Goal: Transaction & Acquisition: Purchase product/service

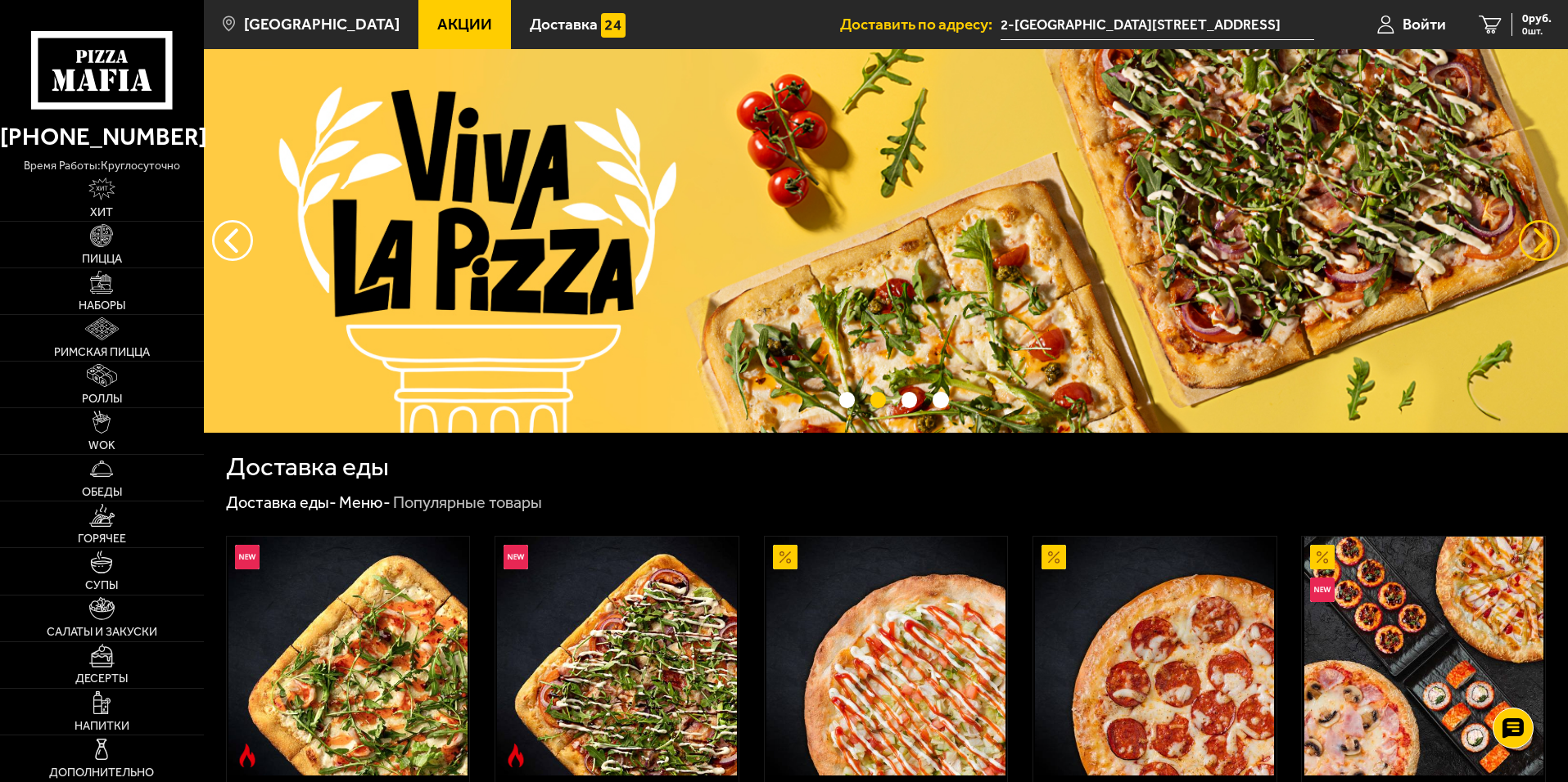
click at [1545, 242] on button "предыдущий" at bounding box center [1539, 240] width 41 height 41
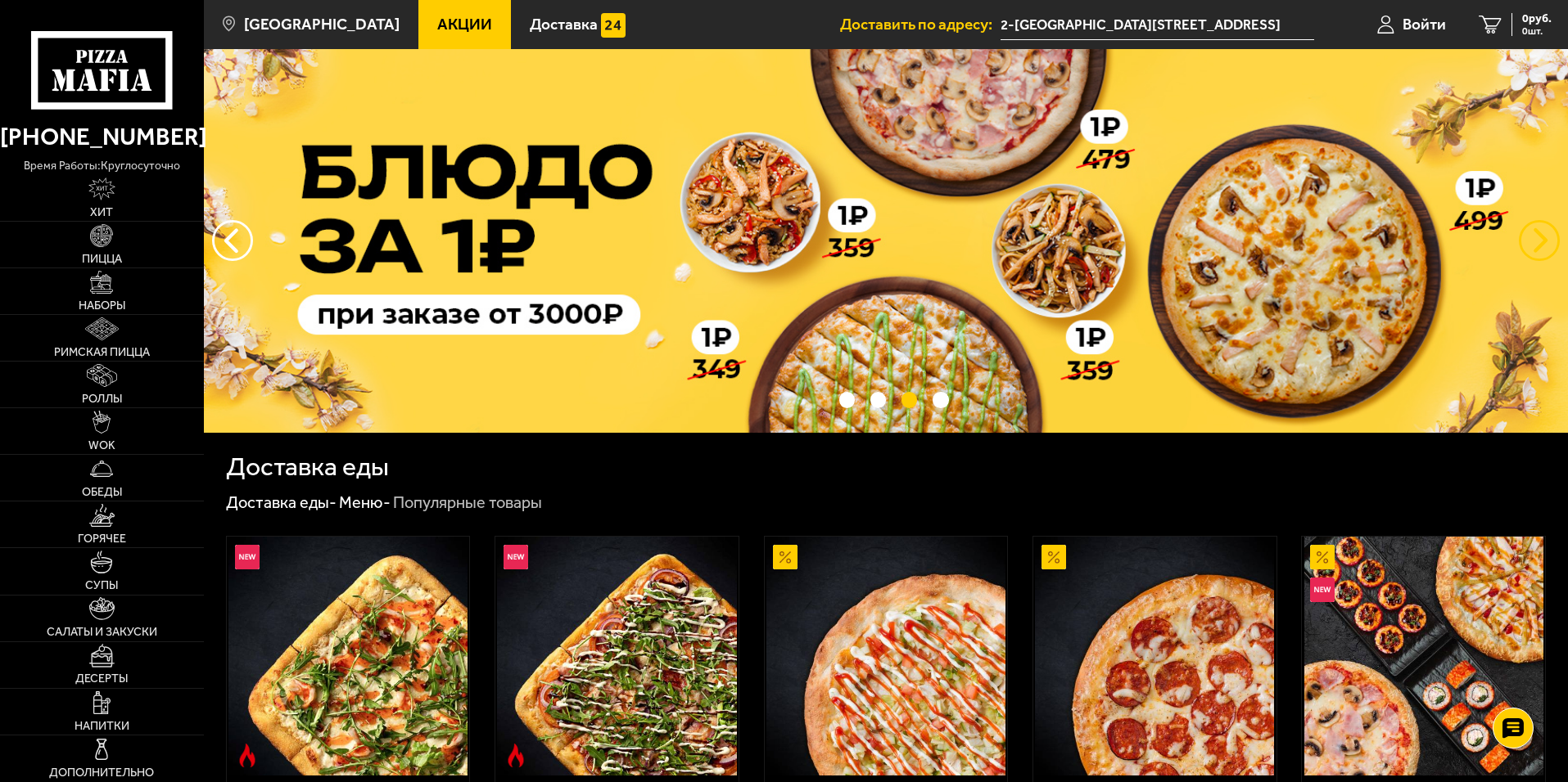
click at [1545, 242] on button "предыдущий" at bounding box center [1539, 240] width 41 height 41
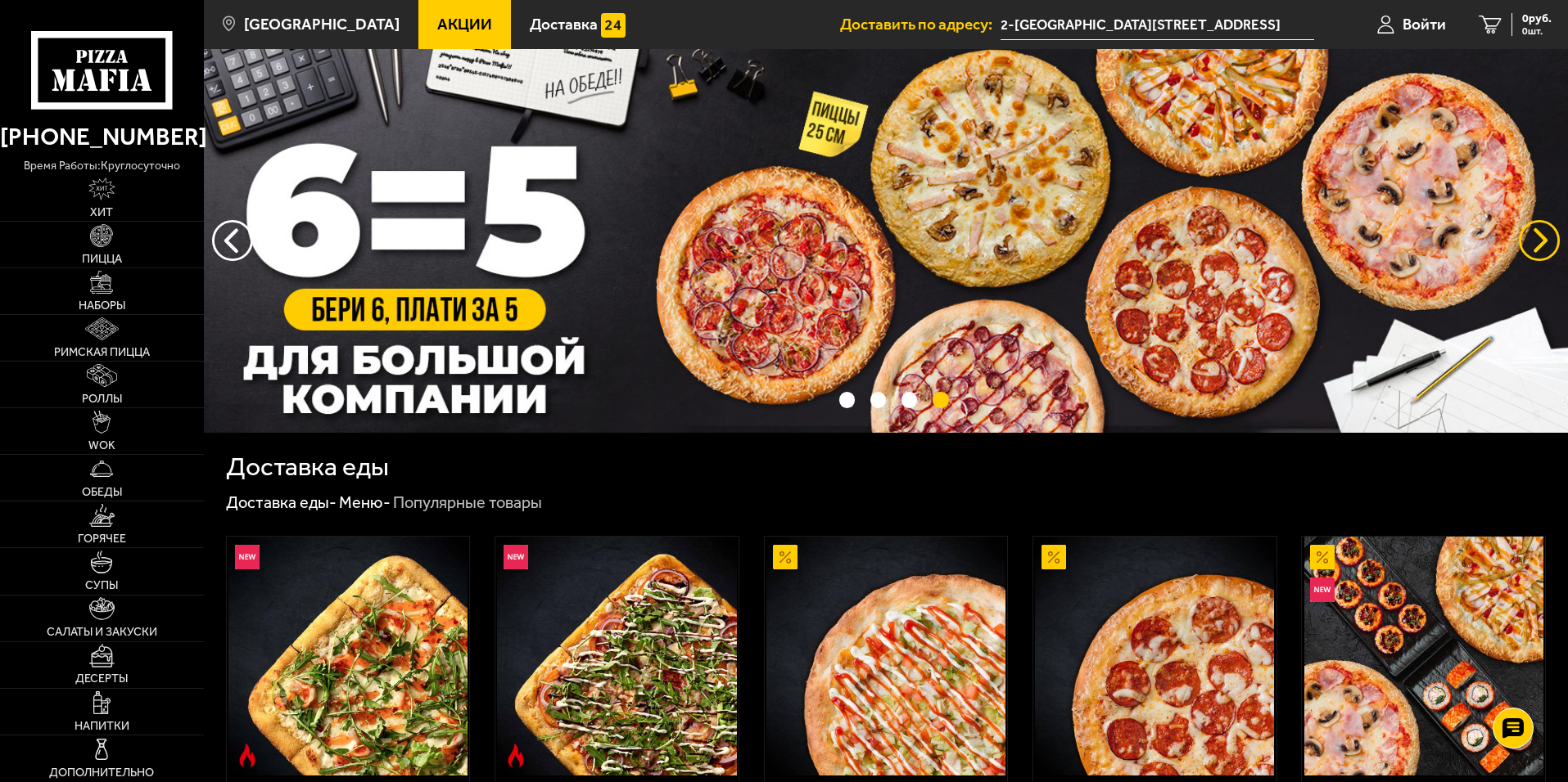
click at [1545, 242] on button "предыдущий" at bounding box center [1539, 240] width 41 height 41
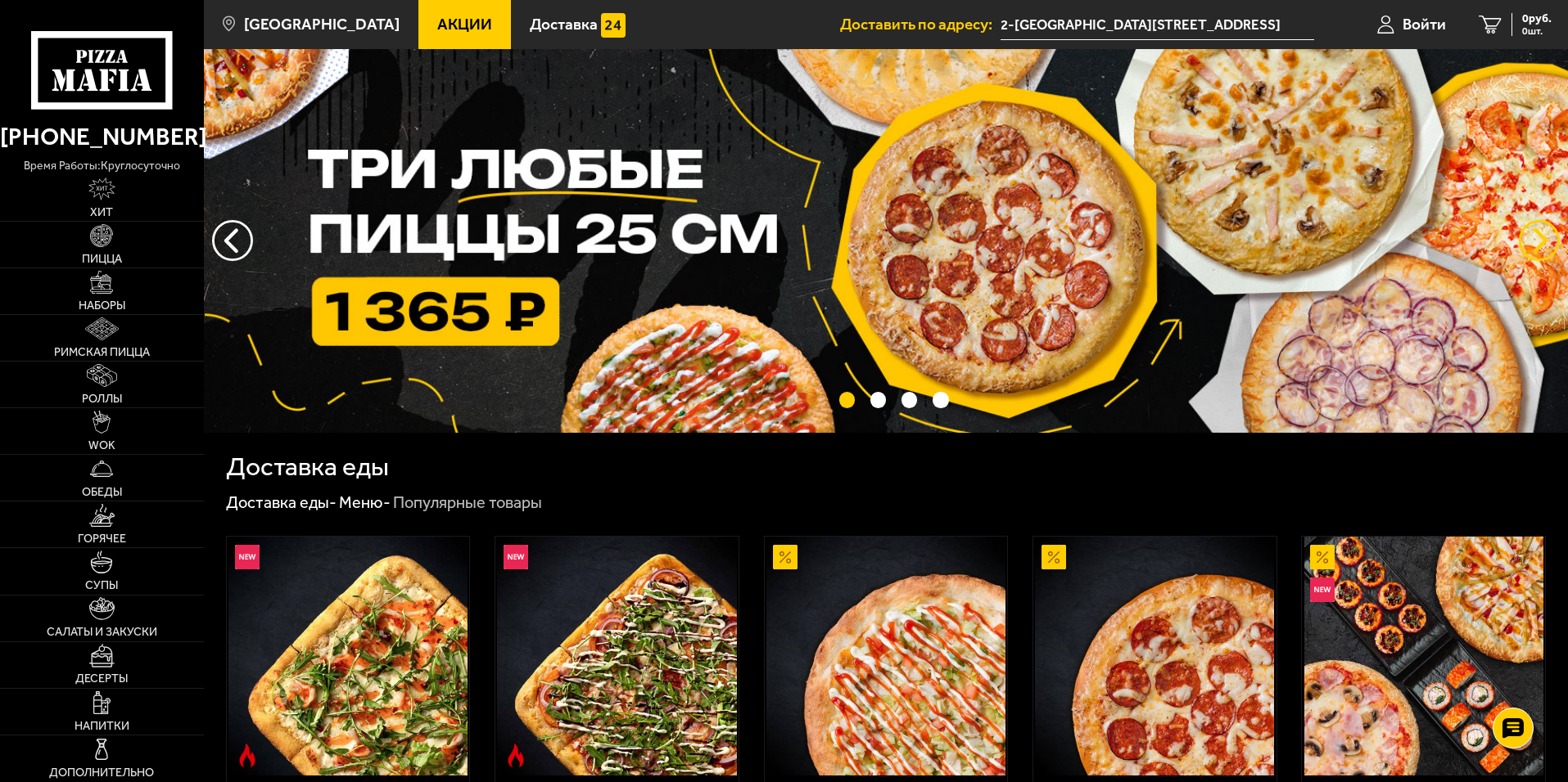
click at [1545, 242] on button "предыдущий" at bounding box center [1539, 240] width 41 height 41
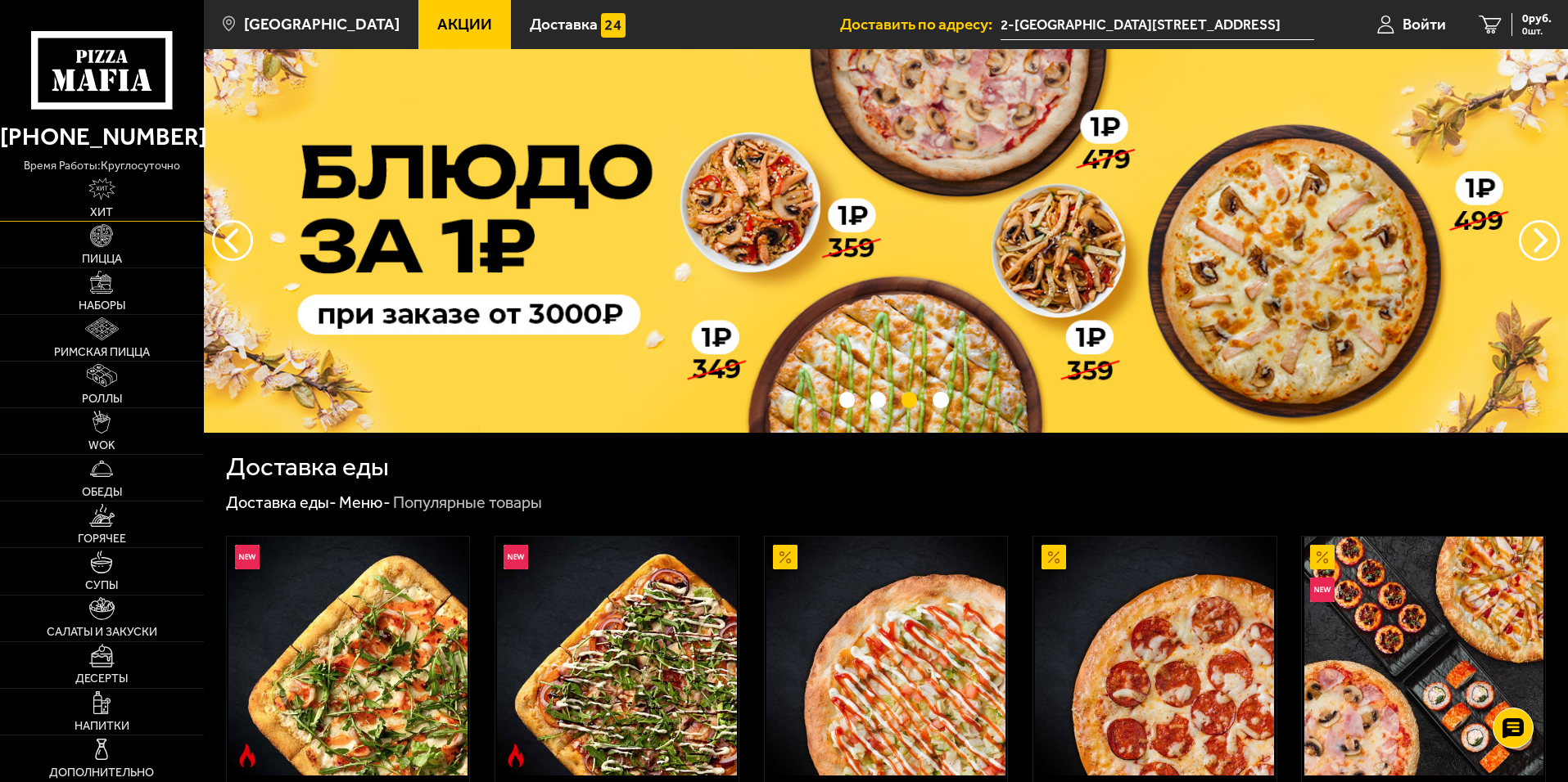
click at [104, 191] on img at bounding box center [102, 189] width 28 height 23
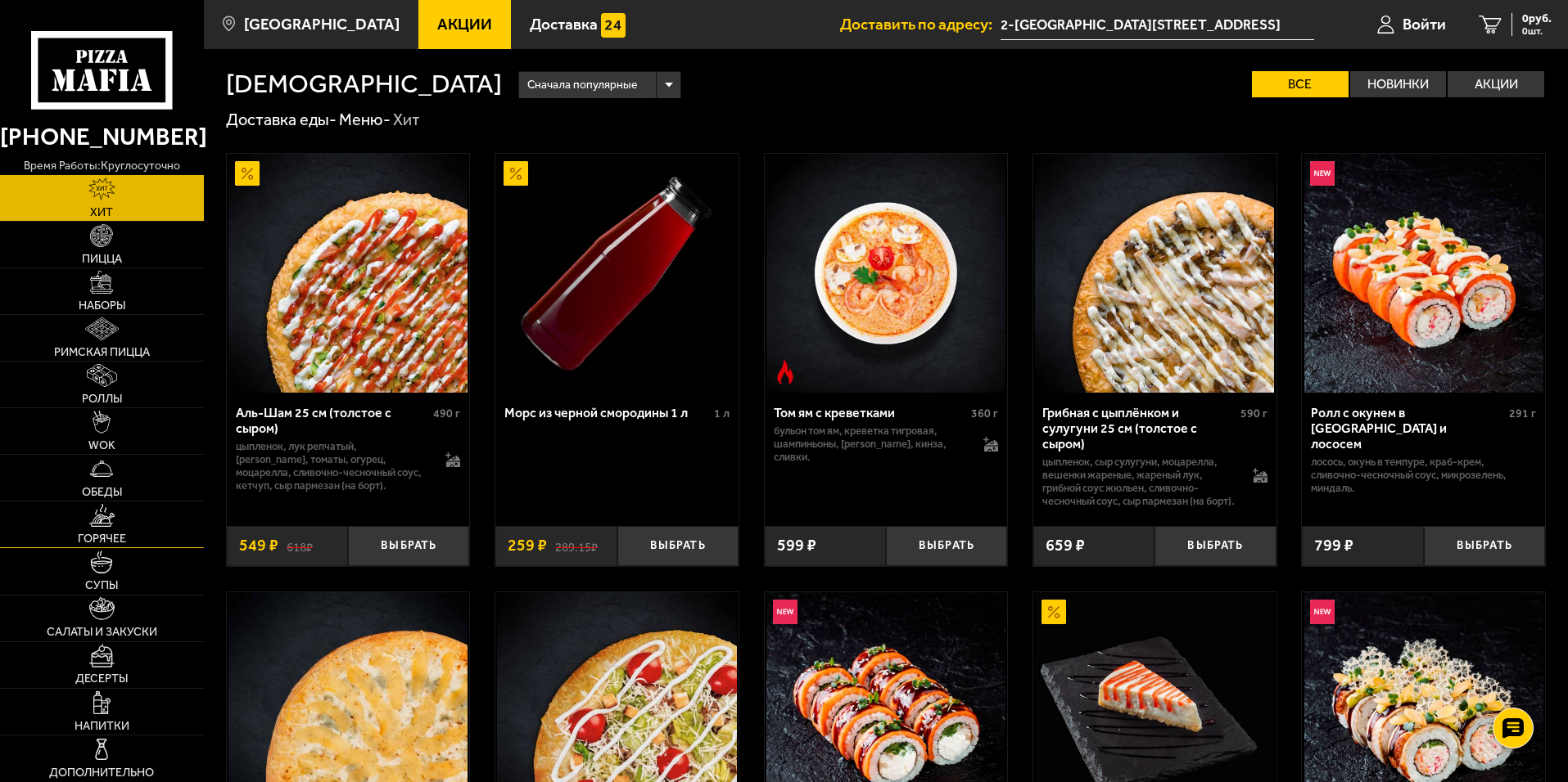
click at [110, 524] on img at bounding box center [102, 515] width 25 height 23
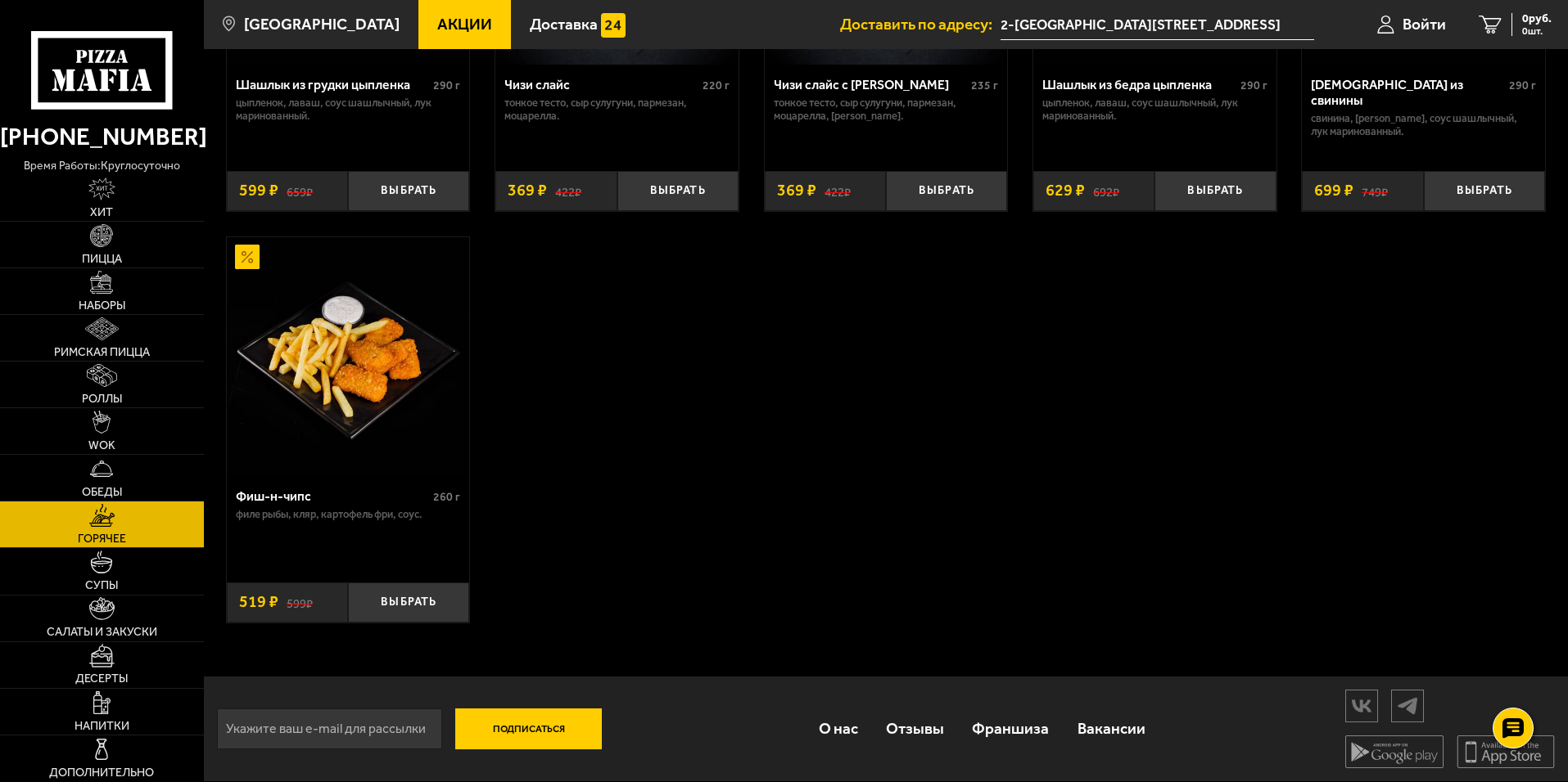
scroll to position [1173, 0]
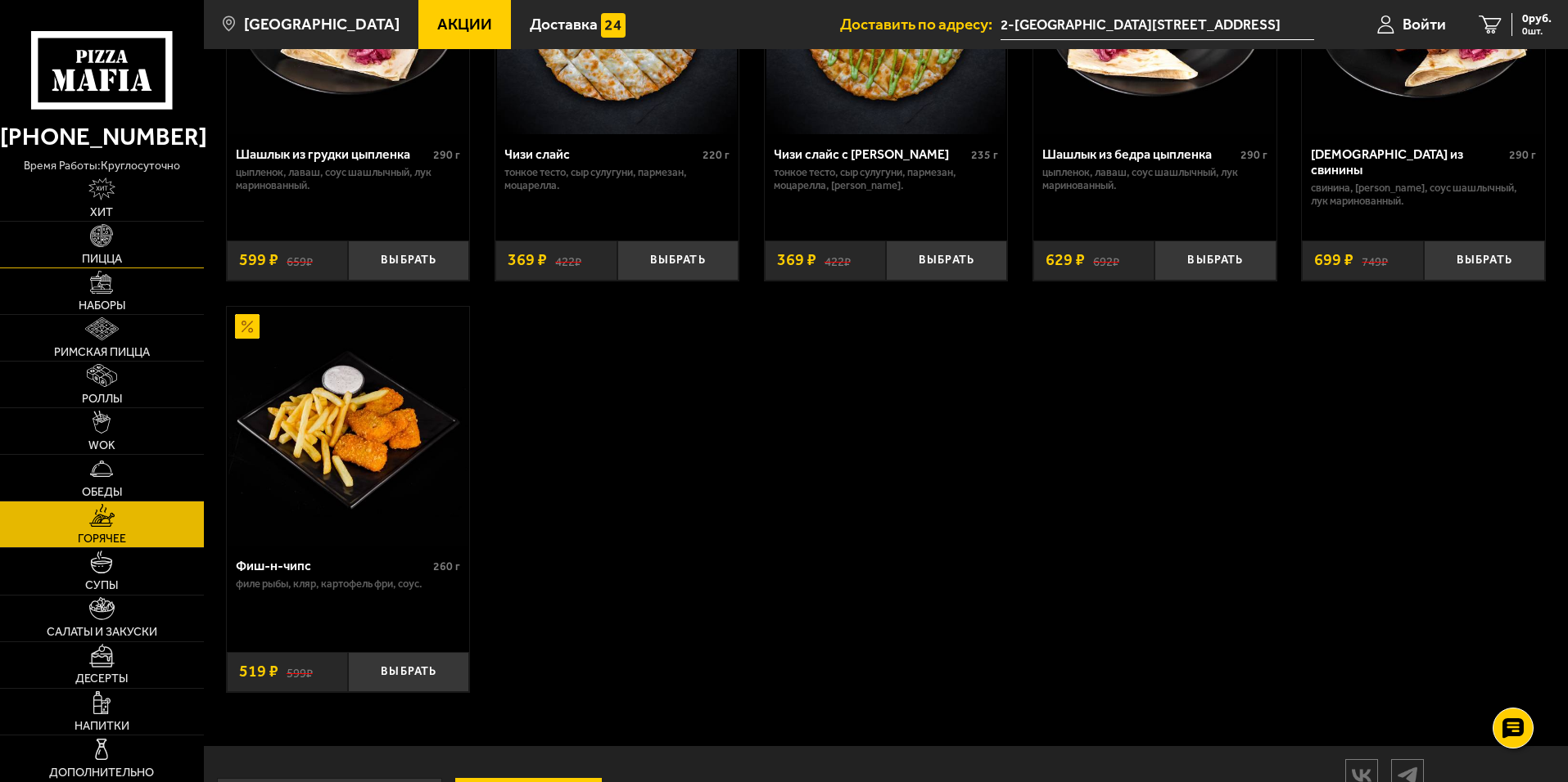
click at [97, 240] on img at bounding box center [101, 235] width 23 height 23
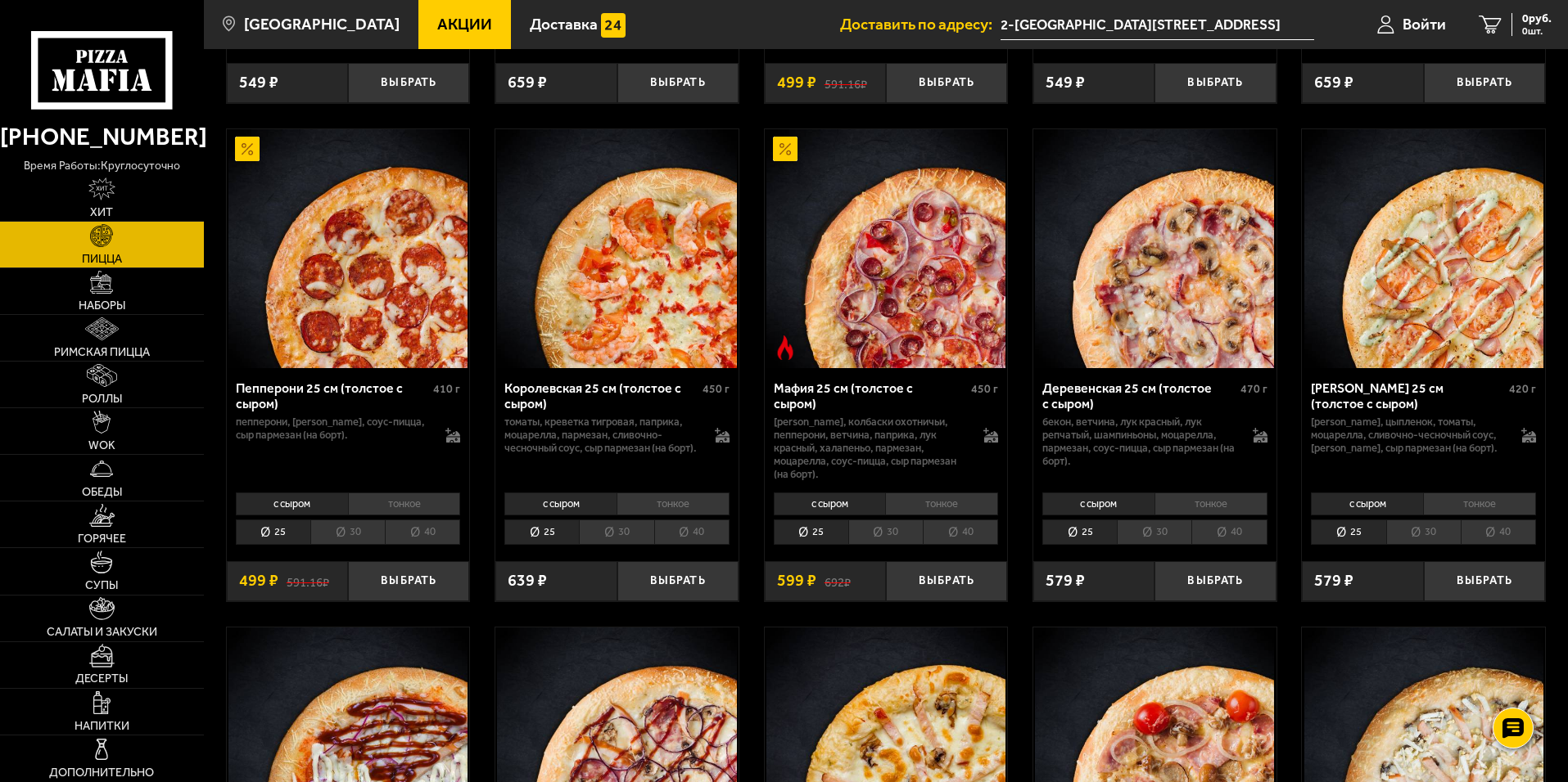
scroll to position [2127, 0]
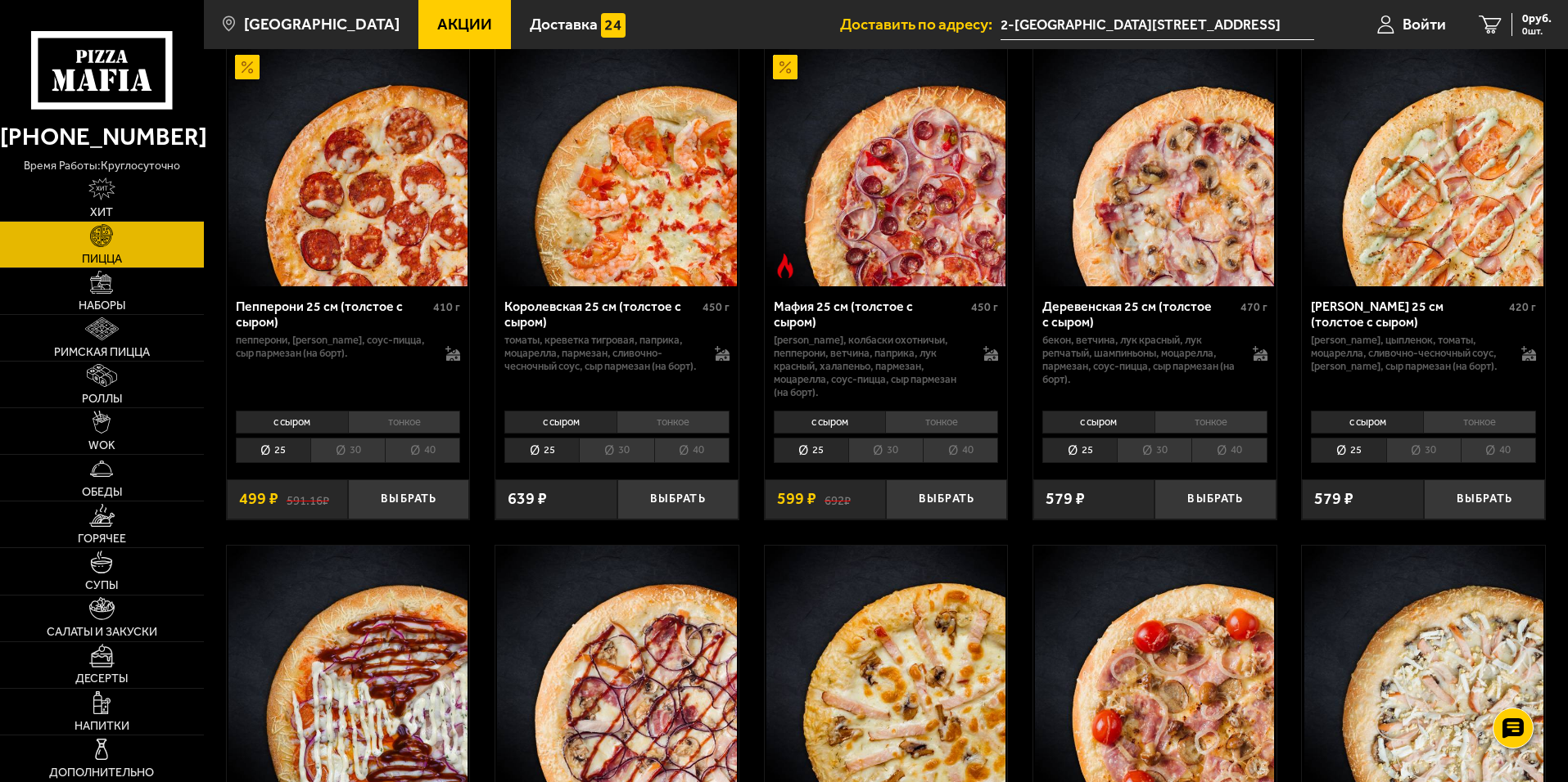
click at [352, 459] on li "30" at bounding box center [347, 451] width 74 height 25
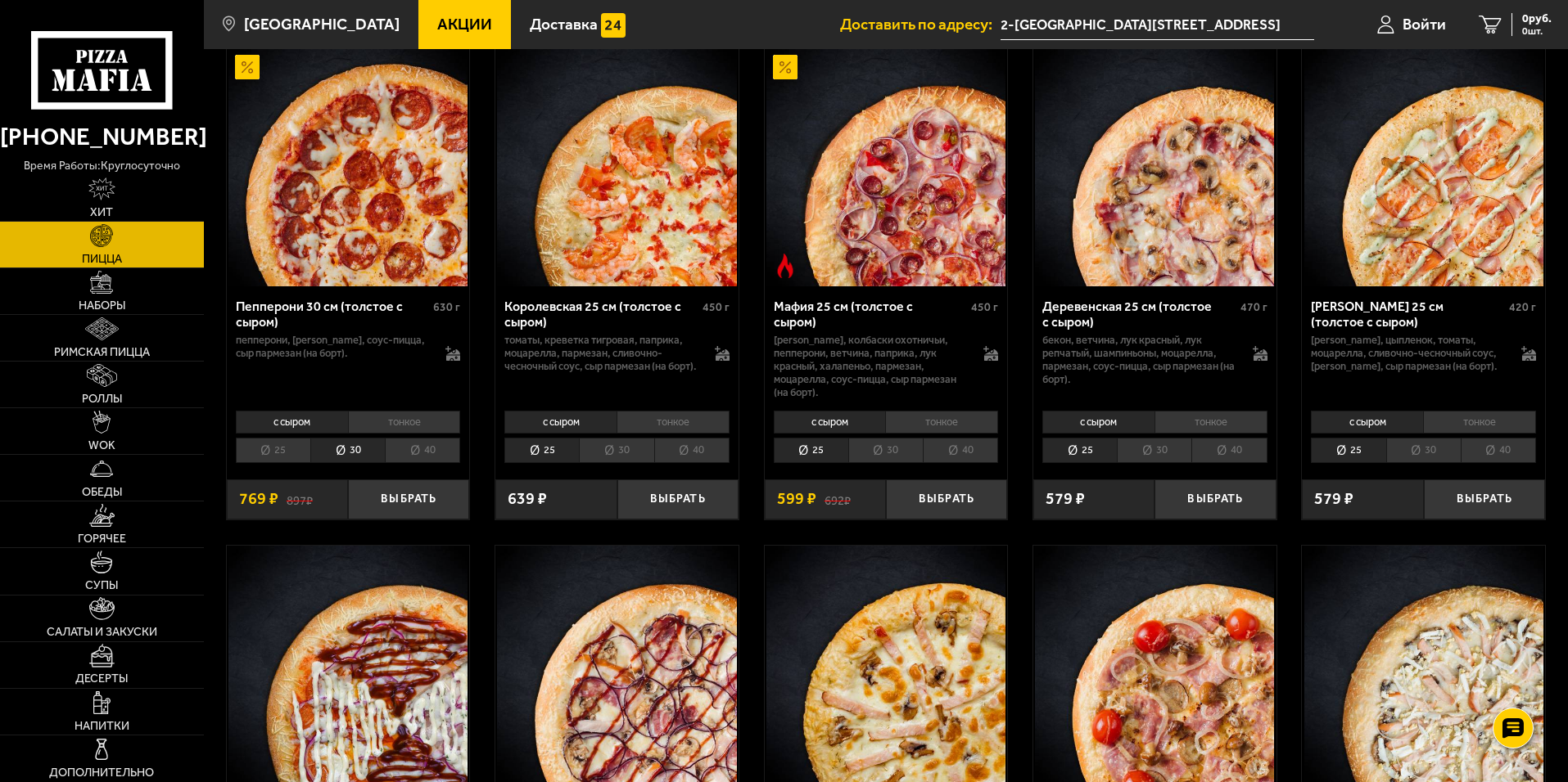
scroll to position [2046, 0]
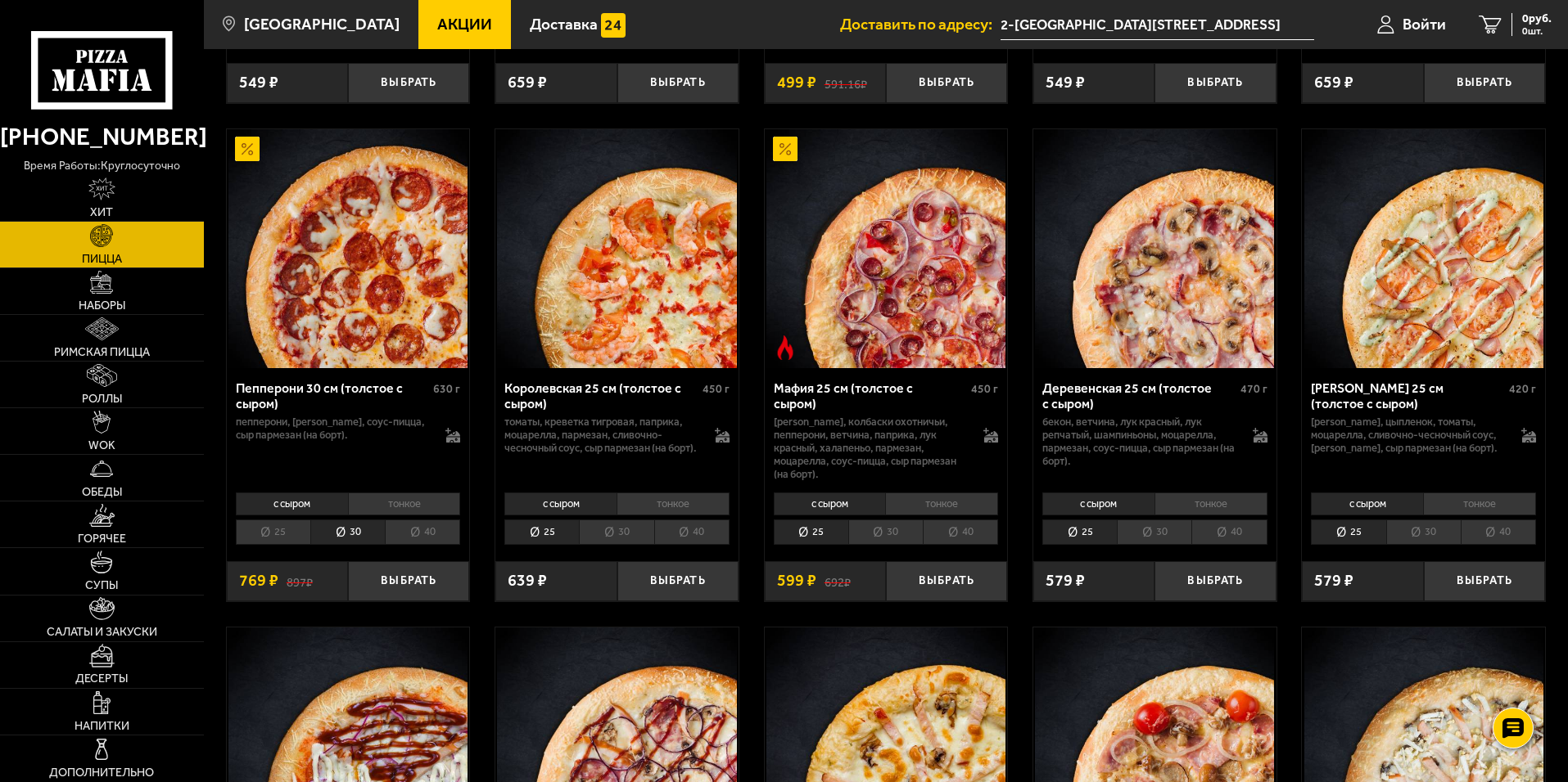
click at [424, 539] on li "40" at bounding box center [422, 532] width 75 height 25
click at [350, 531] on li "30" at bounding box center [347, 532] width 74 height 25
click at [370, 578] on button "Выбрать" at bounding box center [408, 582] width 121 height 40
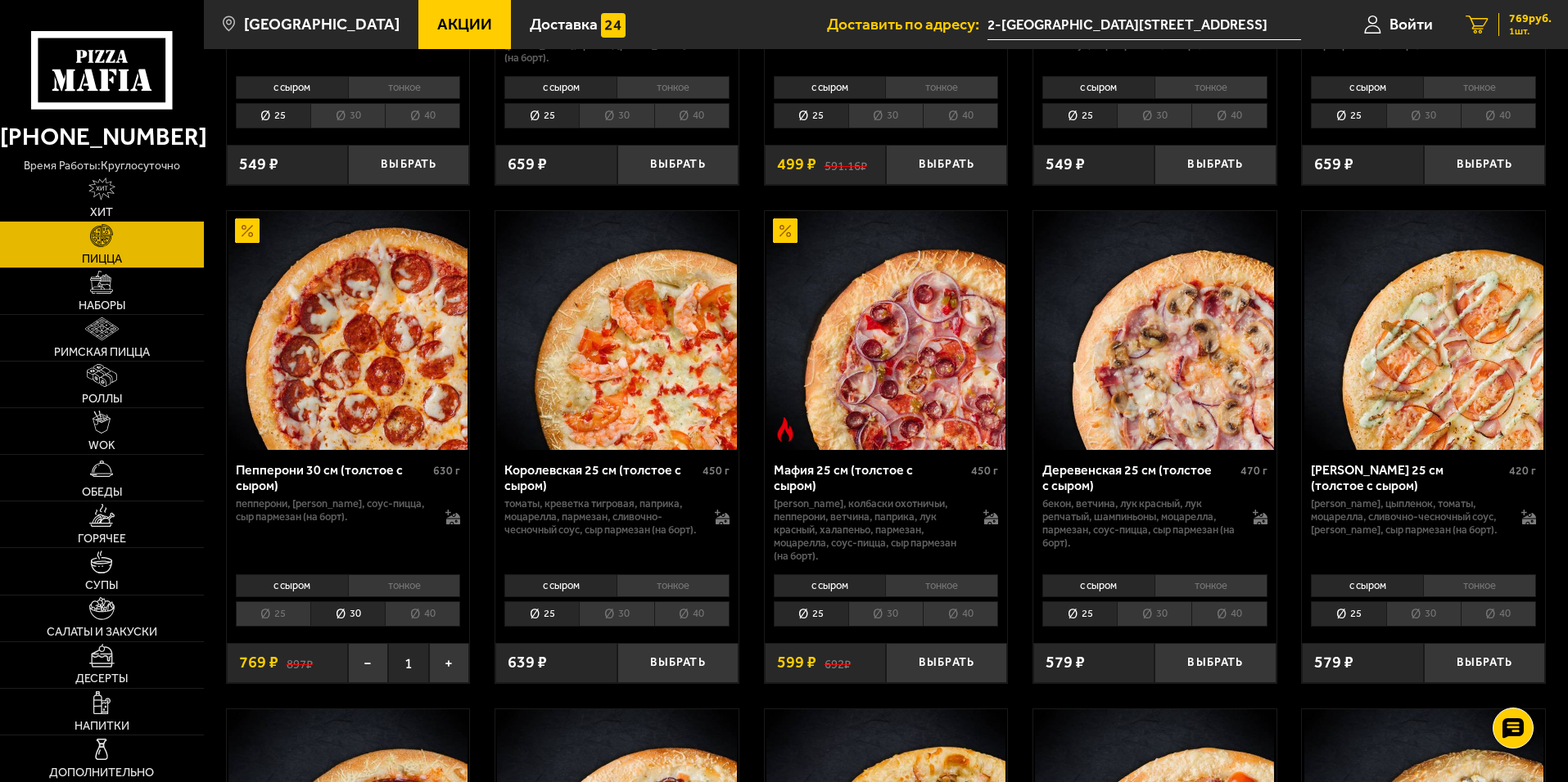
click at [1513, 16] on span "769 руб." at bounding box center [1530, 19] width 43 height 12
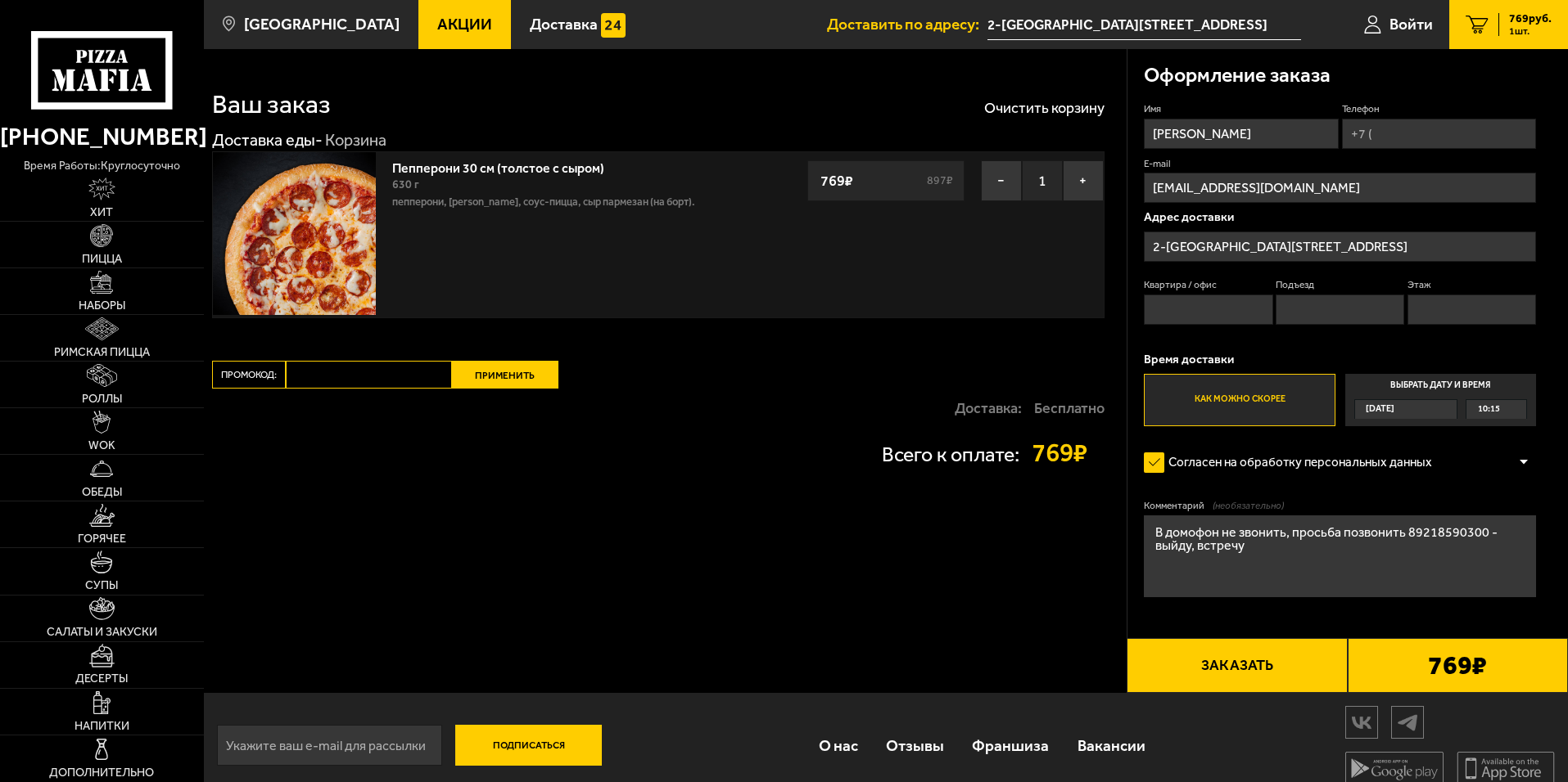
click at [1163, 312] on input "Квартира / офис" at bounding box center [1208, 310] width 129 height 30
drag, startPoint x: 1191, startPoint y: 310, endPoint x: 1043, endPoint y: 310, distance: 148.0
click at [1043, 310] on section "Ваш заказ Очистить корзину Доставка еды - Корзина Пепперони 30 см (толстое с сы…" at bounding box center [886, 371] width 1364 height 644
type input "22"
click at [1343, 310] on input "Подъезд" at bounding box center [1340, 310] width 129 height 30
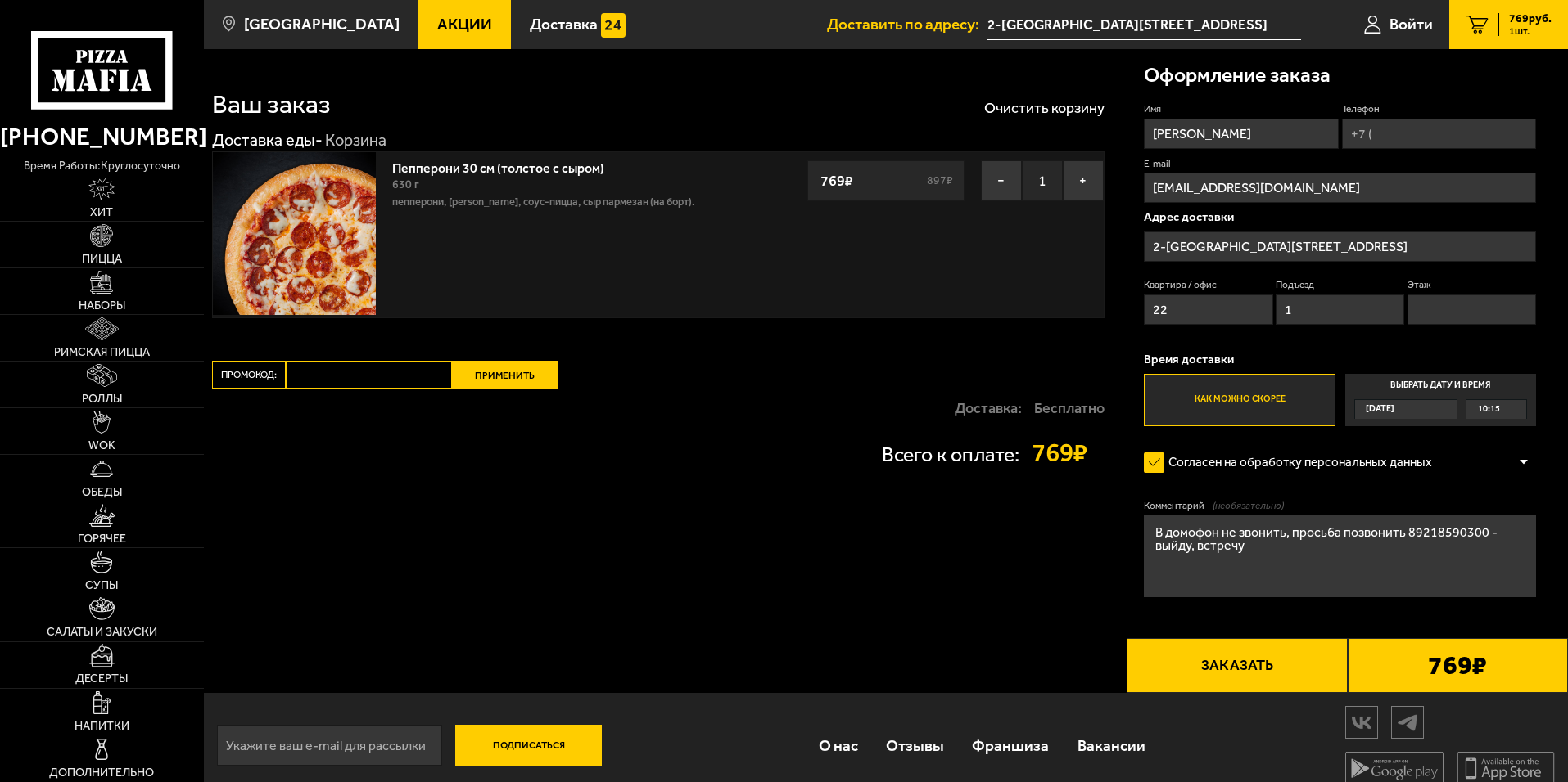
drag, startPoint x: 1346, startPoint y: 310, endPoint x: 1173, endPoint y: 309, distance: 173.0
click at [1181, 310] on div "Квартира / офис 22 Подъезд 1 Этаж" at bounding box center [1340, 305] width 392 height 55
type input "3"
click at [1483, 315] on input "Этаж" at bounding box center [1471, 310] width 129 height 30
type input "1"
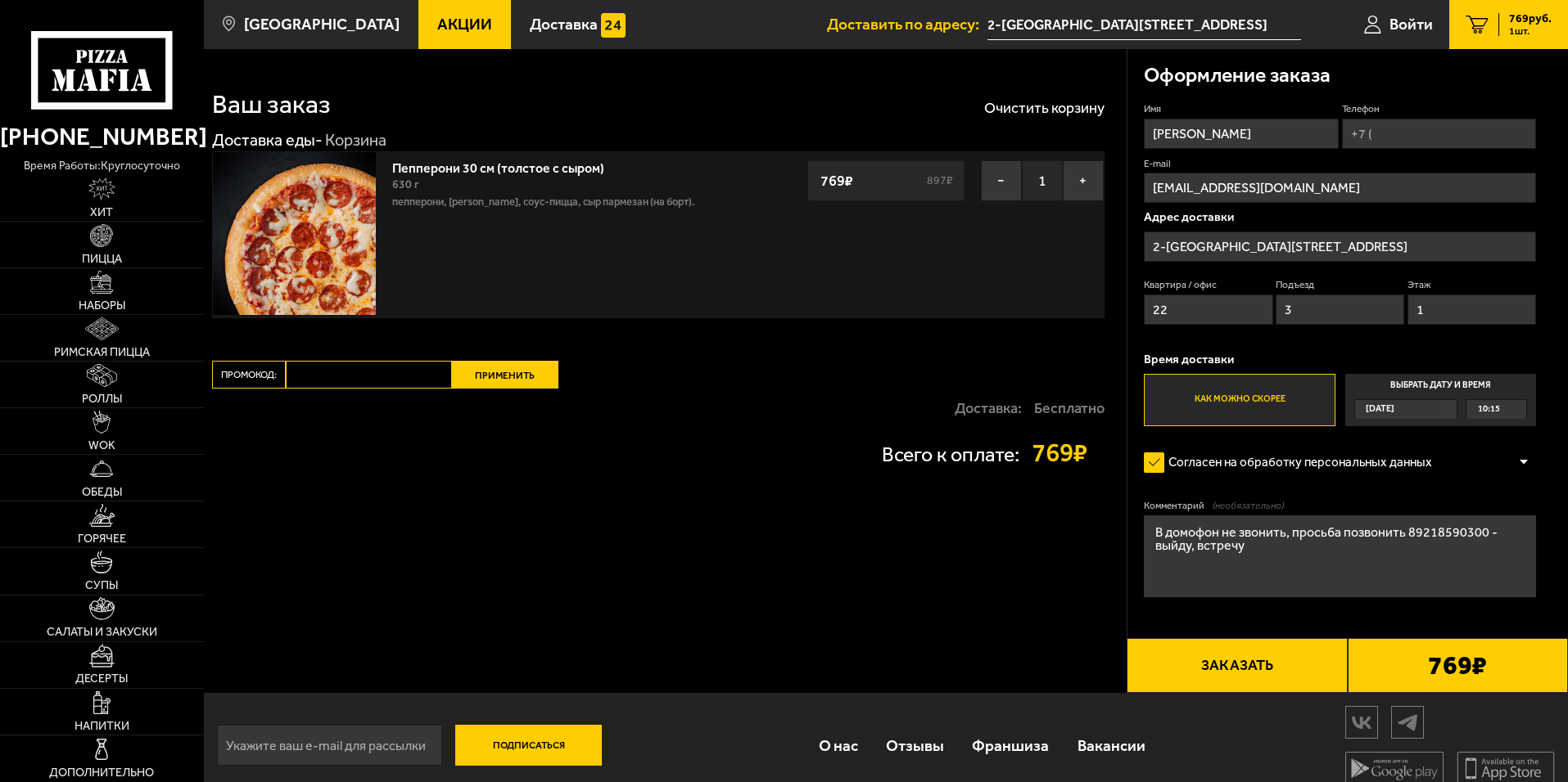
click at [1403, 142] on input "Телефон" at bounding box center [1439, 134] width 194 height 30
type input "+7 (921) 859-03-00"
click at [1012, 354] on div "Ваш заказ Очистить корзину Доставка еды - Корзина Пепперони 30 см (толстое с сы…" at bounding box center [665, 371] width 923 height 644
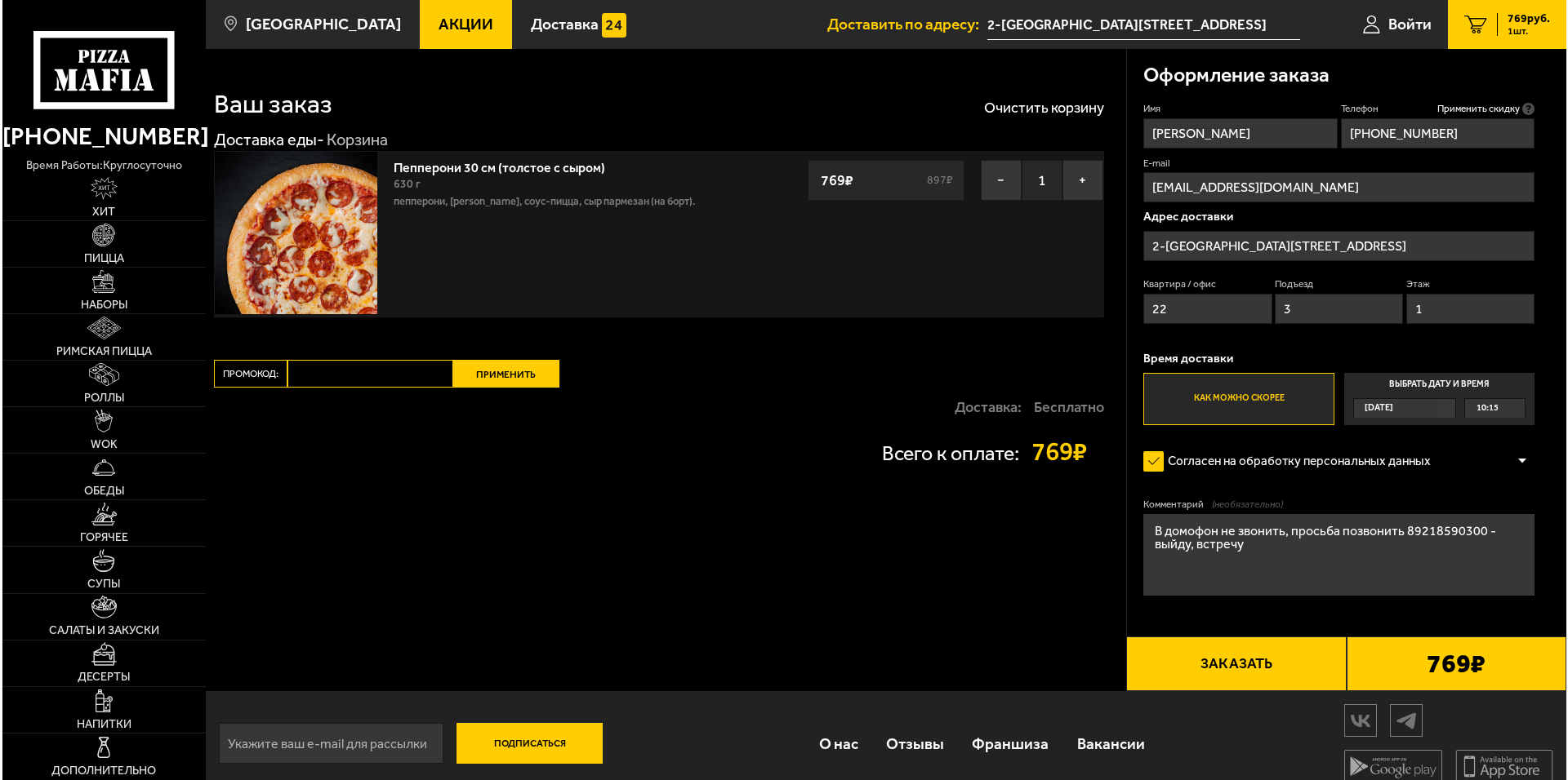
scroll to position [17, 0]
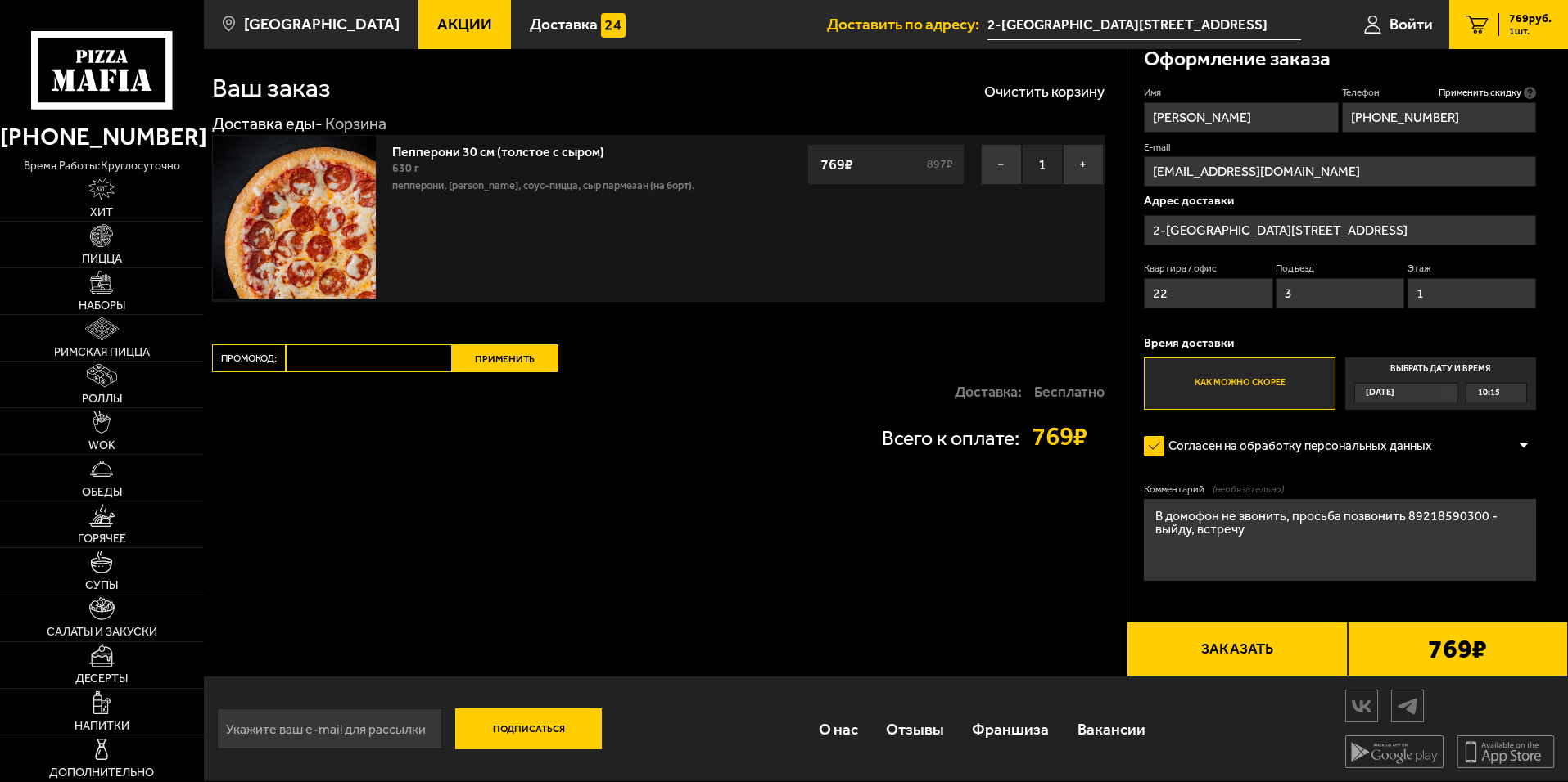
click at [1282, 655] on button "Заказать" at bounding box center [1237, 649] width 220 height 56
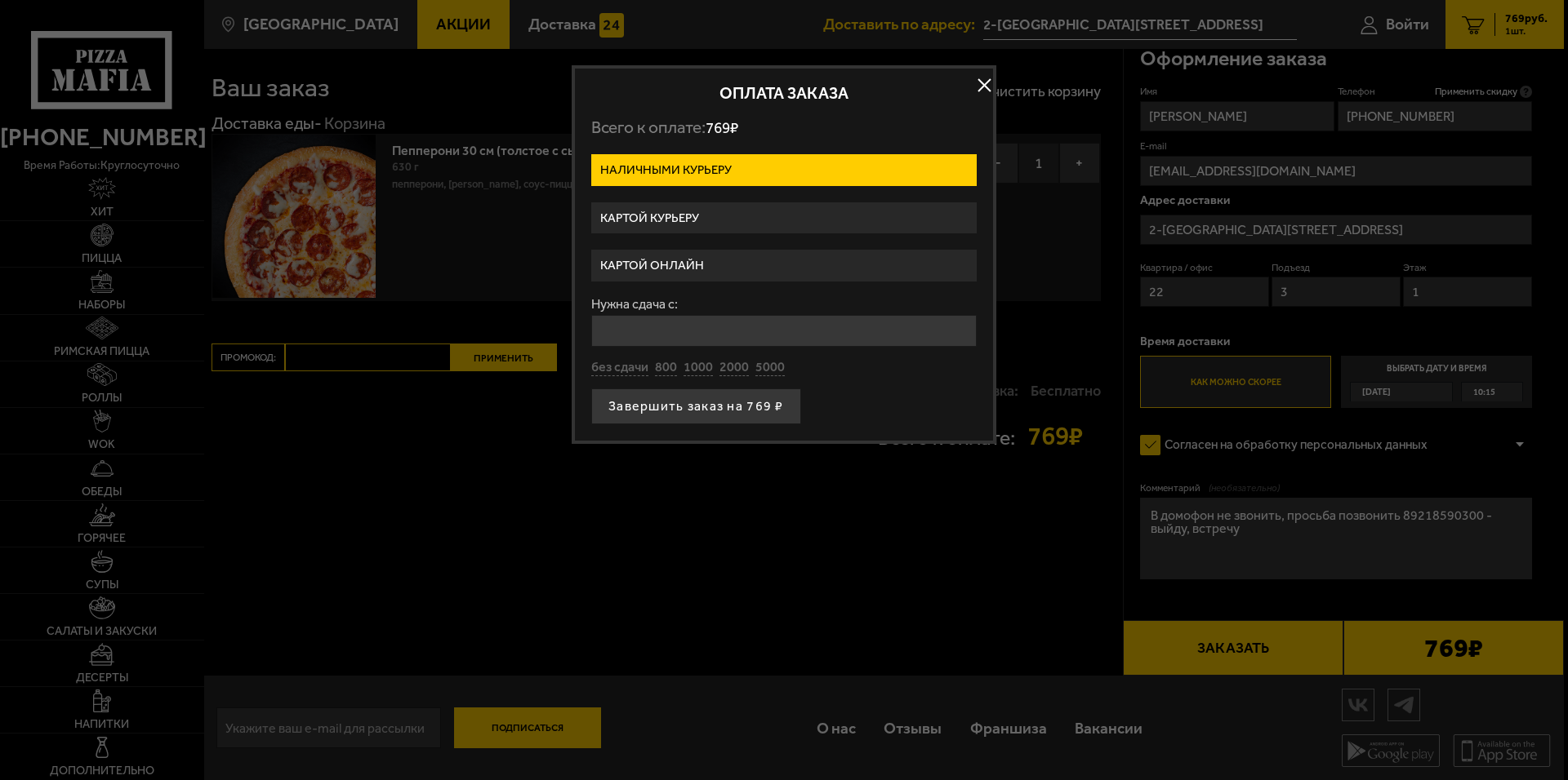
click at [658, 260] on label "Картой онлайн" at bounding box center [784, 266] width 386 height 32
click at [0, 0] on input "Картой онлайн" at bounding box center [0, 0] width 0 height 0
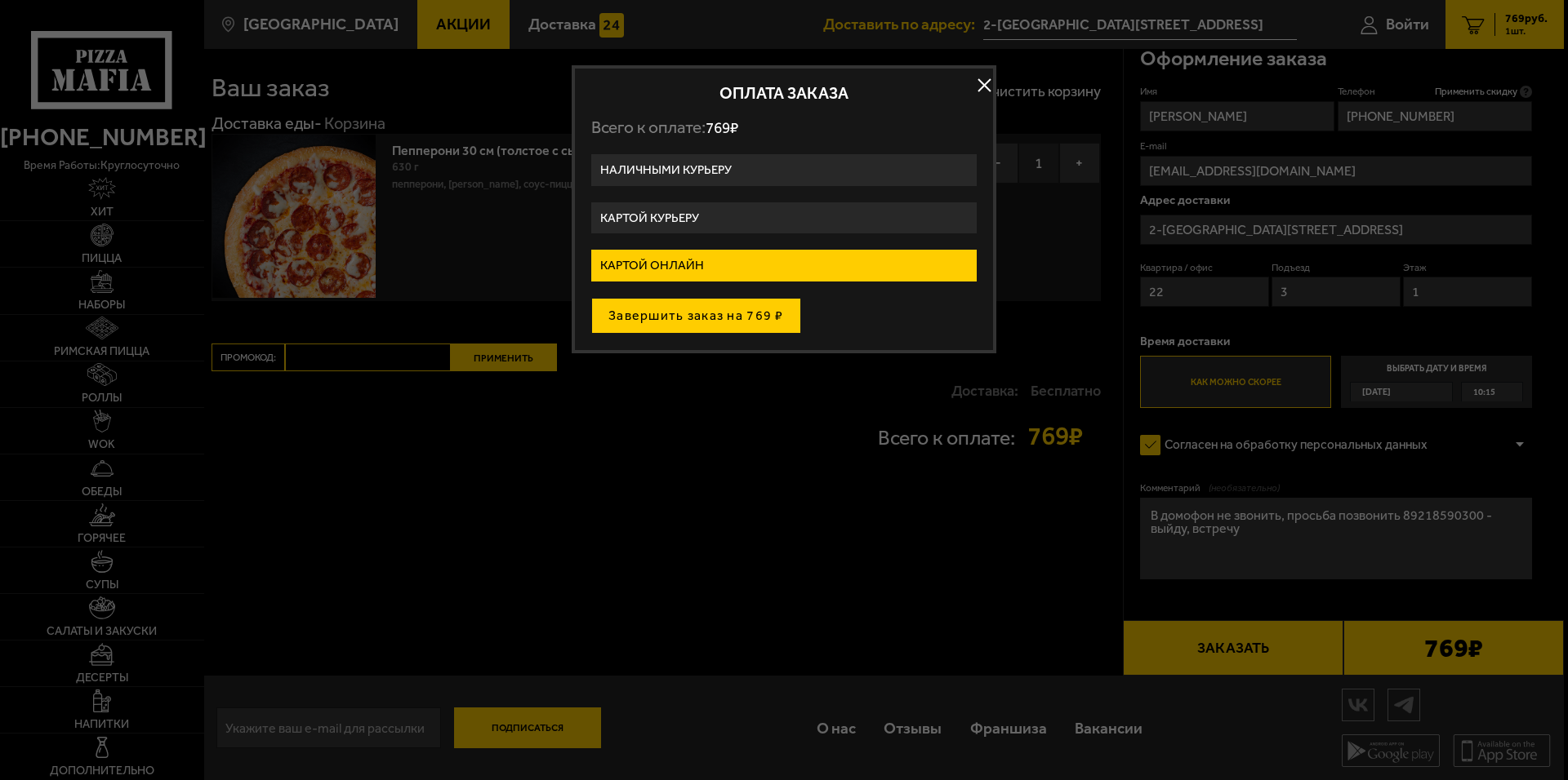
click at [670, 315] on button "Завершить заказ на 769 ₽" at bounding box center [696, 315] width 210 height 36
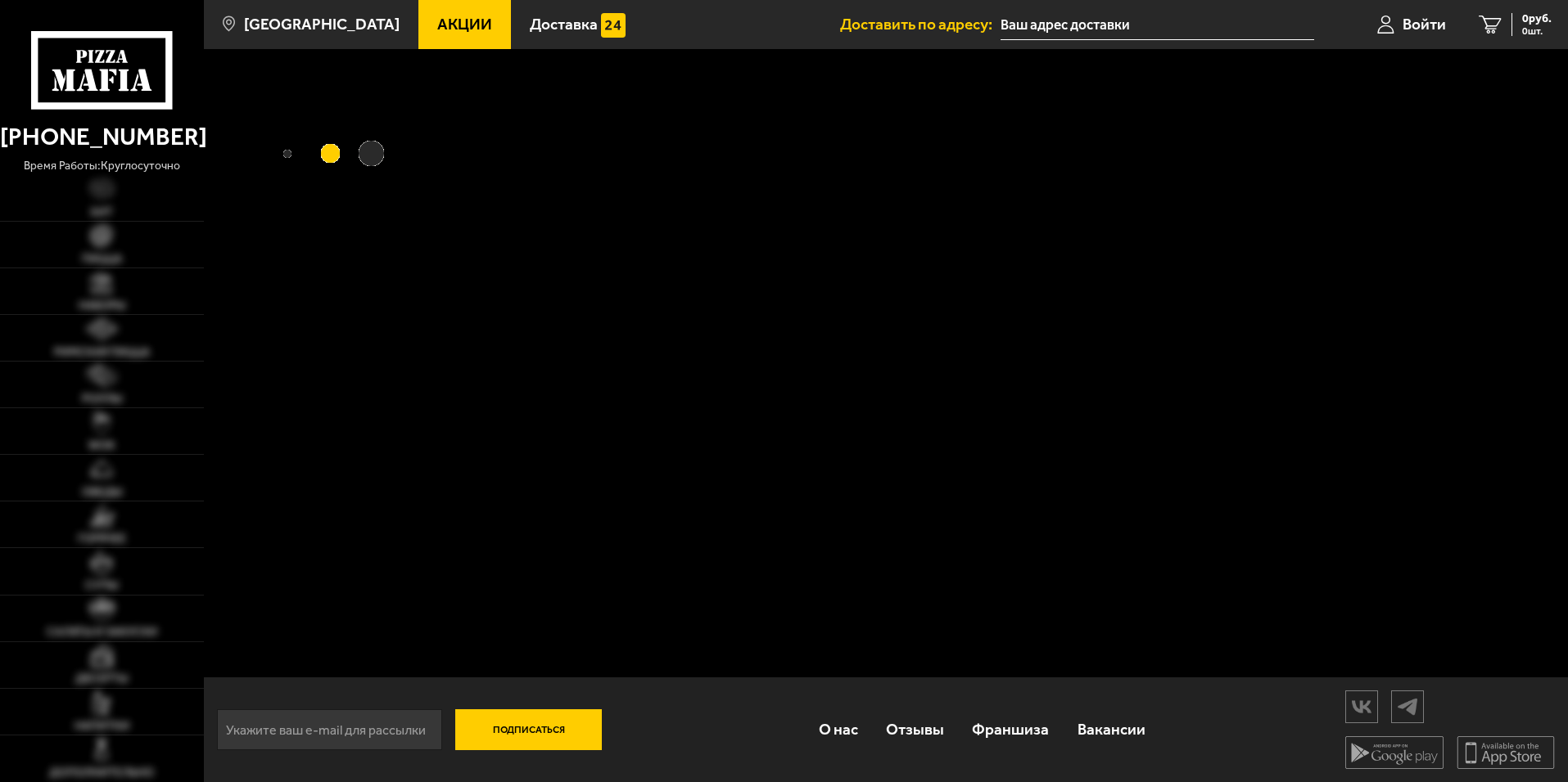
type input "2-[GEOGRAPHIC_DATA][STREET_ADDRESS]"
